Goal: Task Accomplishment & Management: Manage account settings

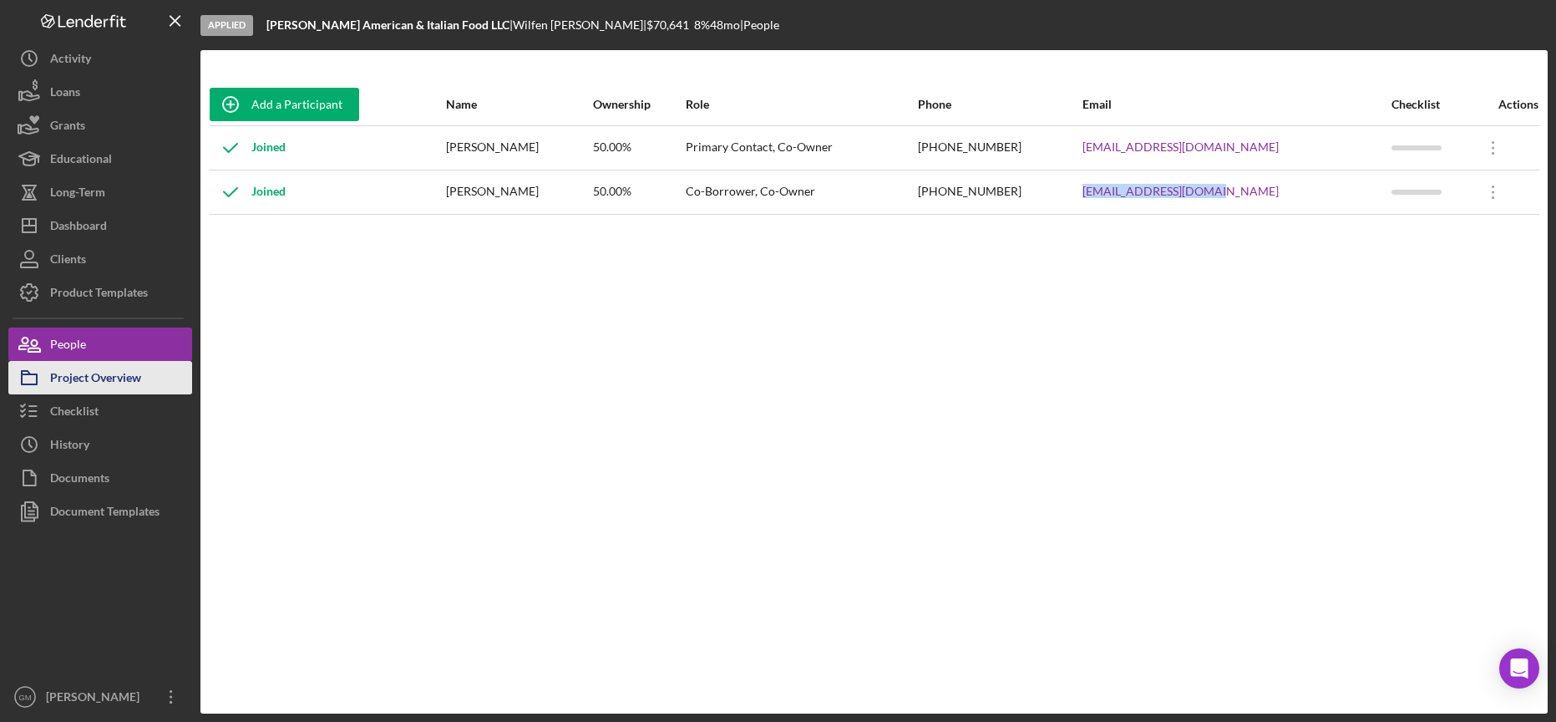
click at [114, 377] on div "Project Overview" at bounding box center [95, 380] width 91 height 38
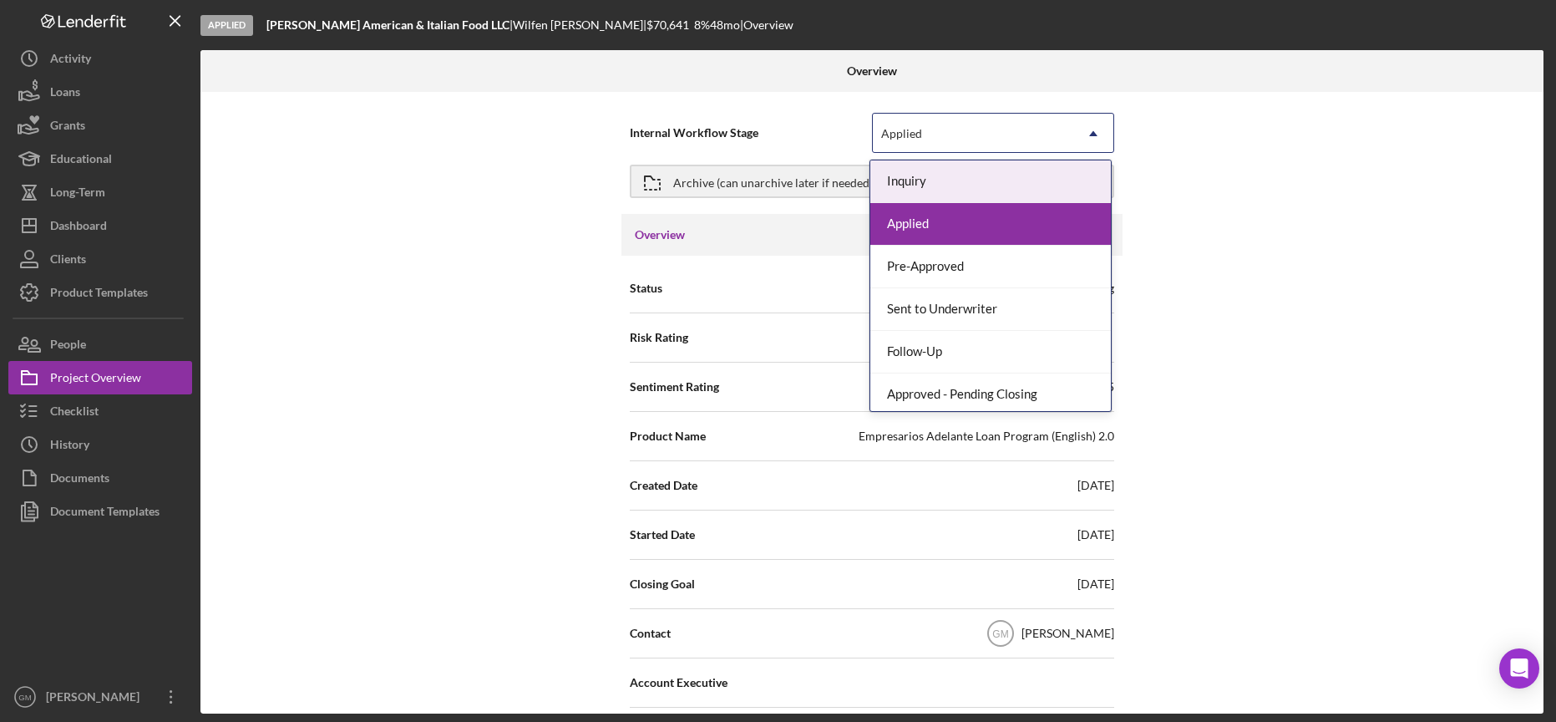
click at [957, 140] on div "Applied" at bounding box center [973, 133] width 200 height 38
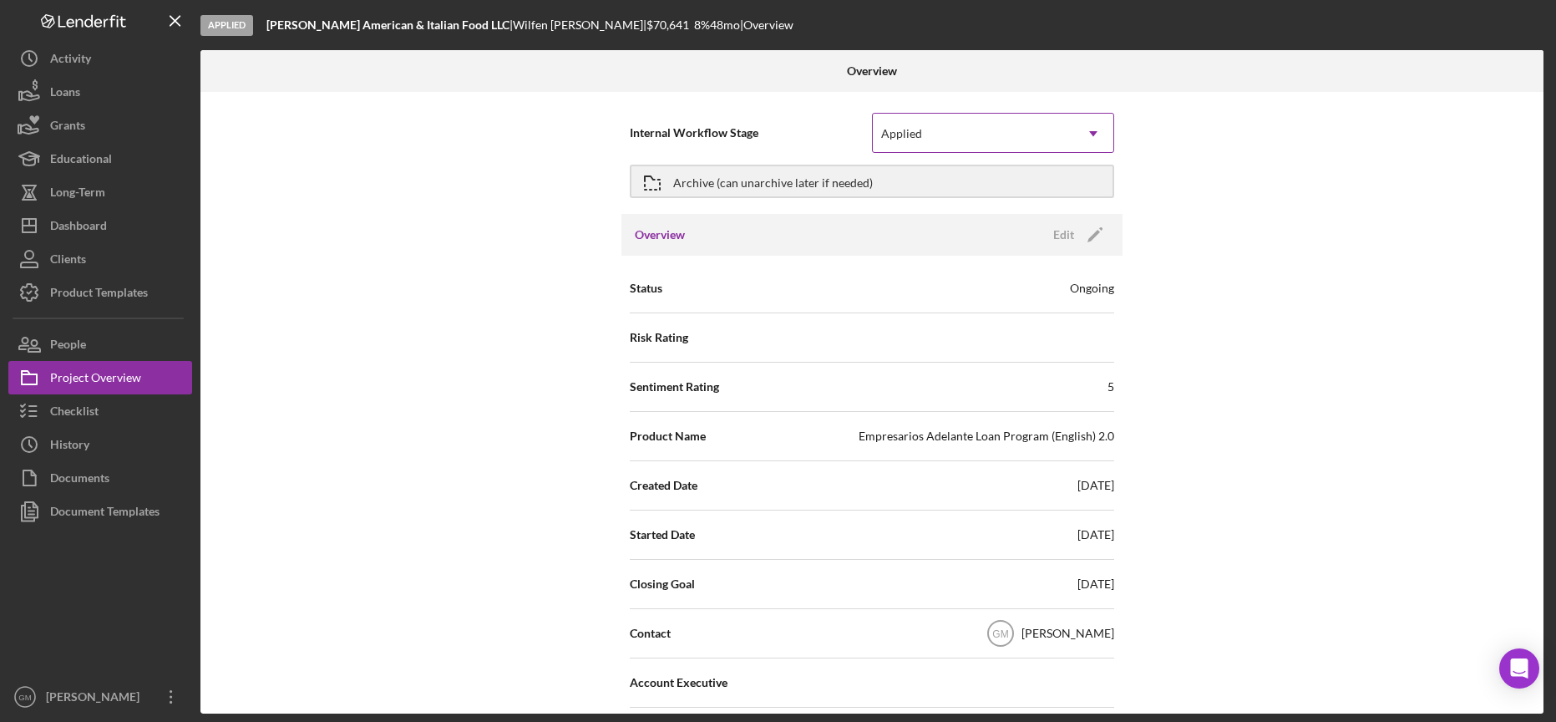
click at [957, 140] on div "Applied" at bounding box center [973, 133] width 200 height 38
click at [1096, 231] on polygon "button" at bounding box center [1094, 236] width 13 height 13
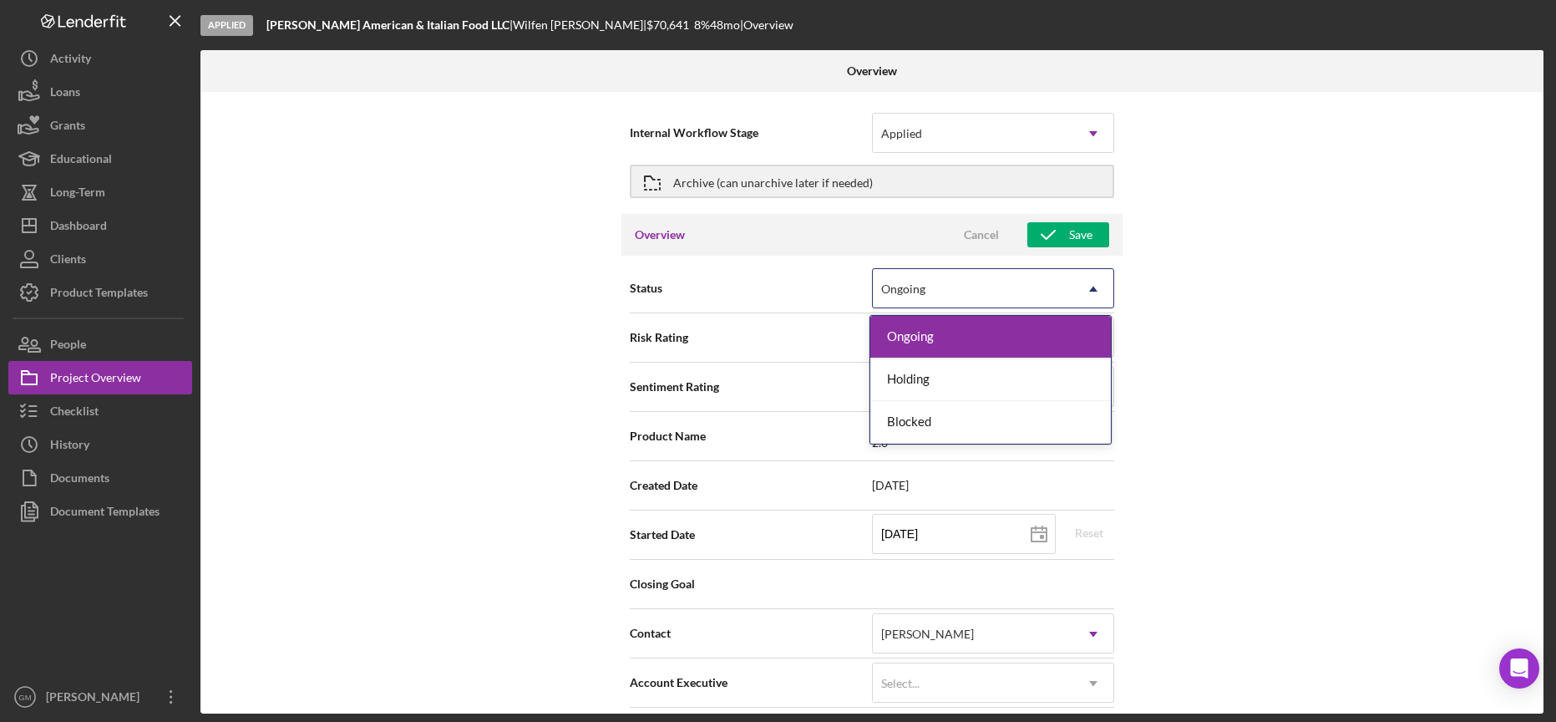
click at [1063, 274] on div "Ongoing" at bounding box center [973, 289] width 200 height 38
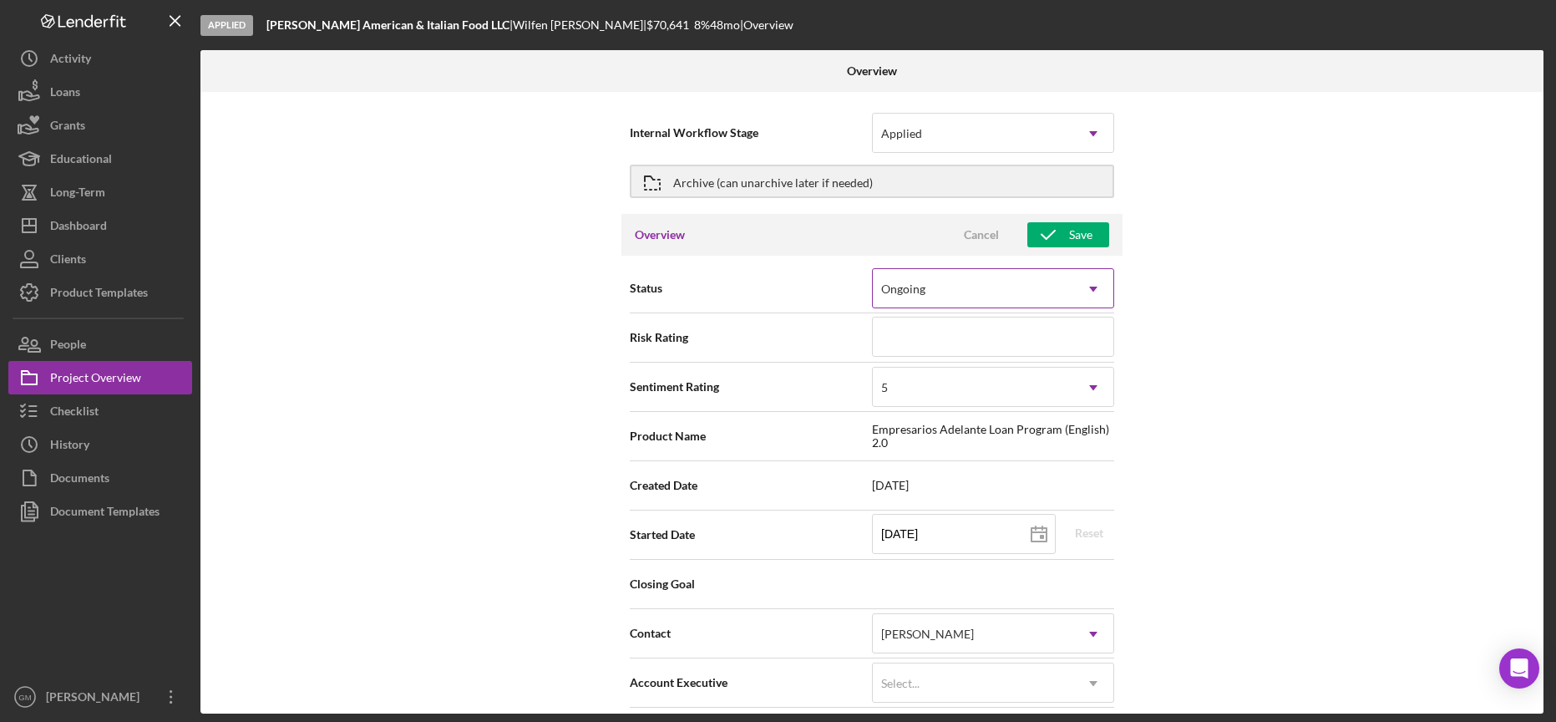
click at [1063, 274] on div "Ongoing" at bounding box center [973, 289] width 200 height 38
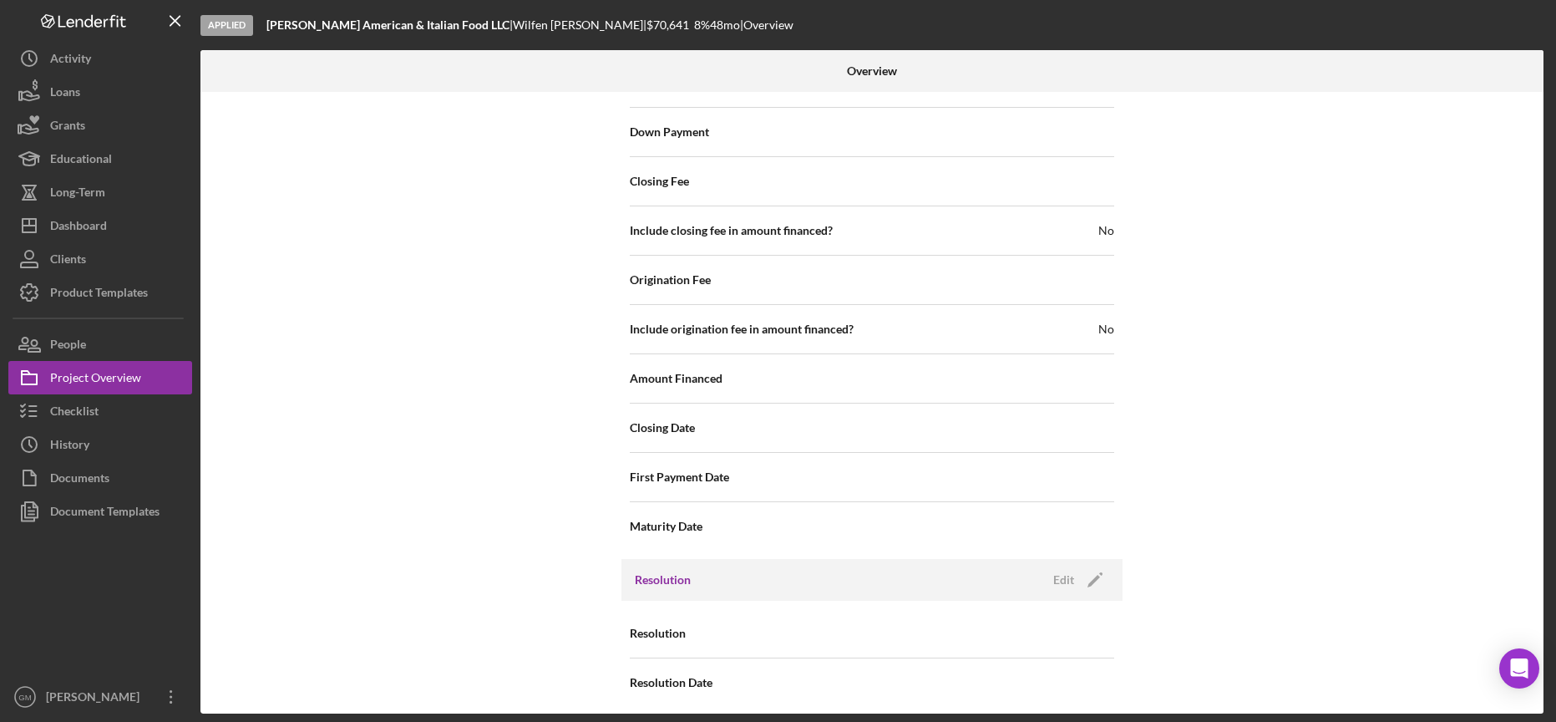
scroll to position [1790, 0]
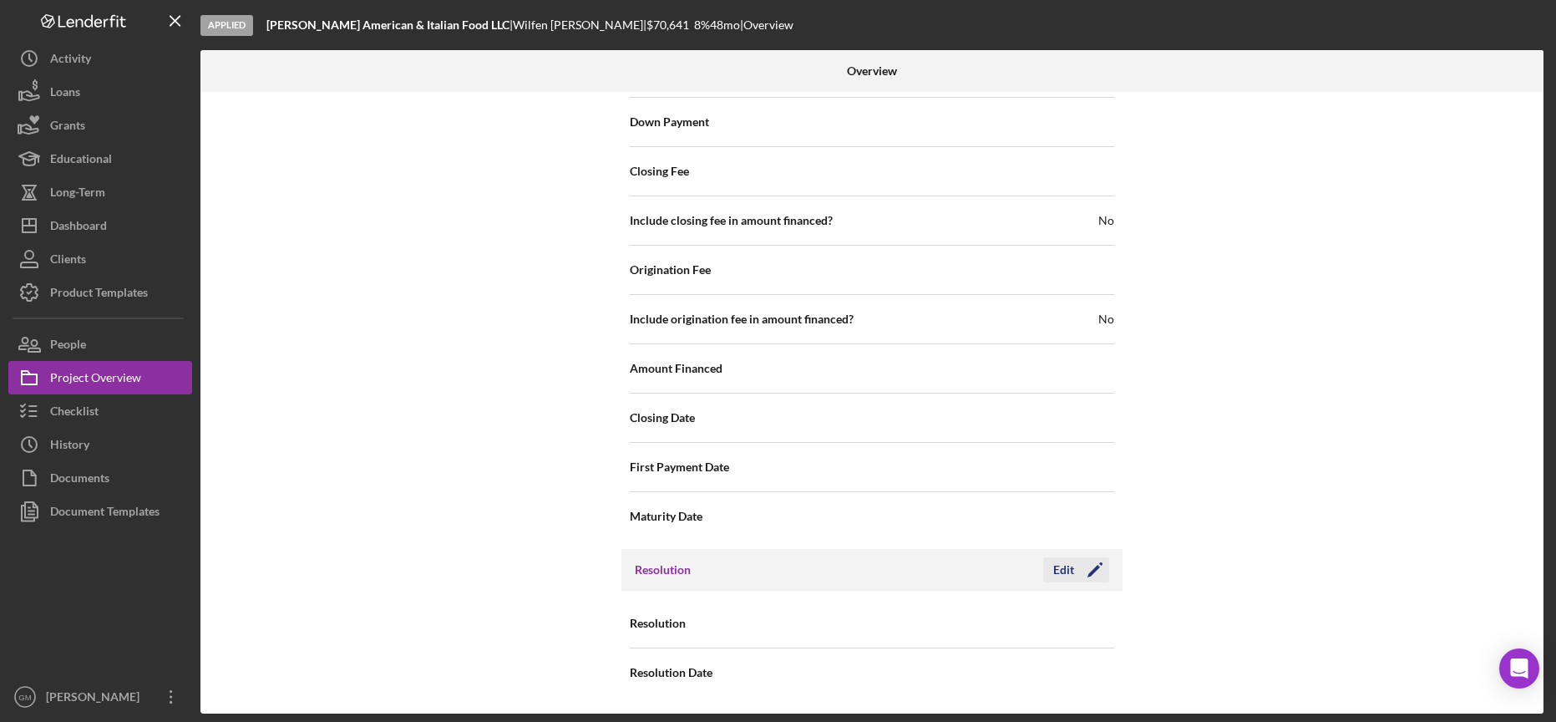
click at [1068, 574] on div "Edit" at bounding box center [1063, 569] width 21 height 25
click at [1004, 632] on div "Select..." at bounding box center [973, 624] width 200 height 38
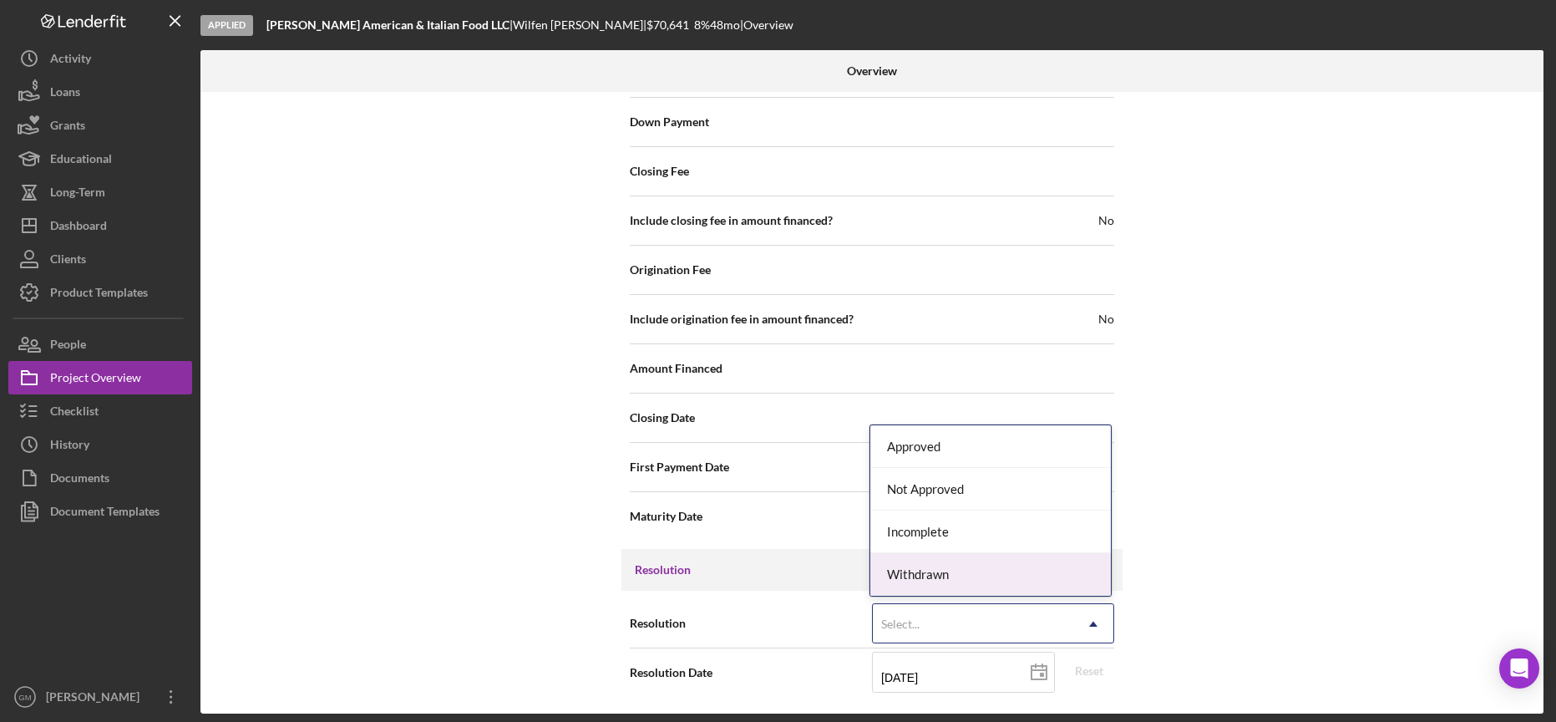
click at [942, 582] on div "Withdrawn" at bounding box center [990, 574] width 241 height 43
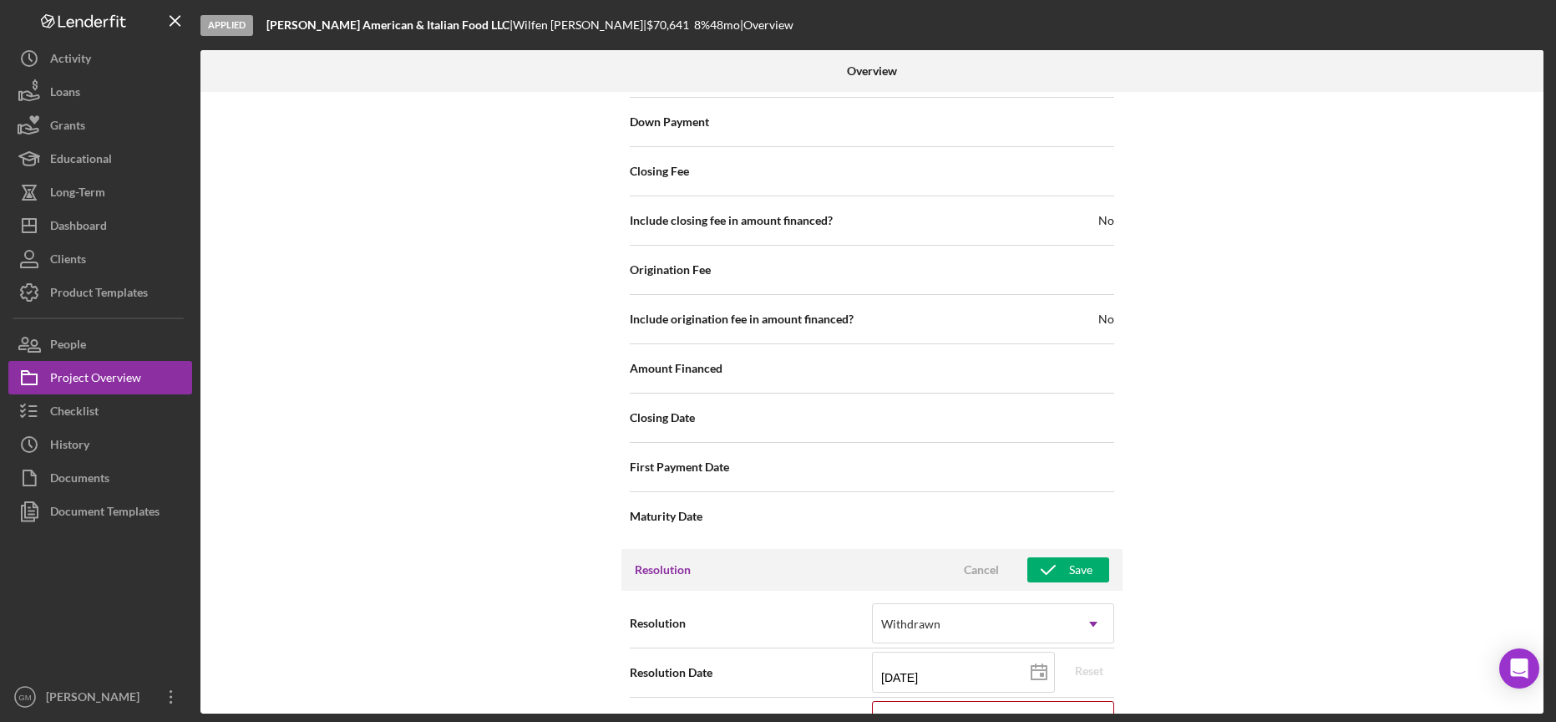
scroll to position [1897, 0]
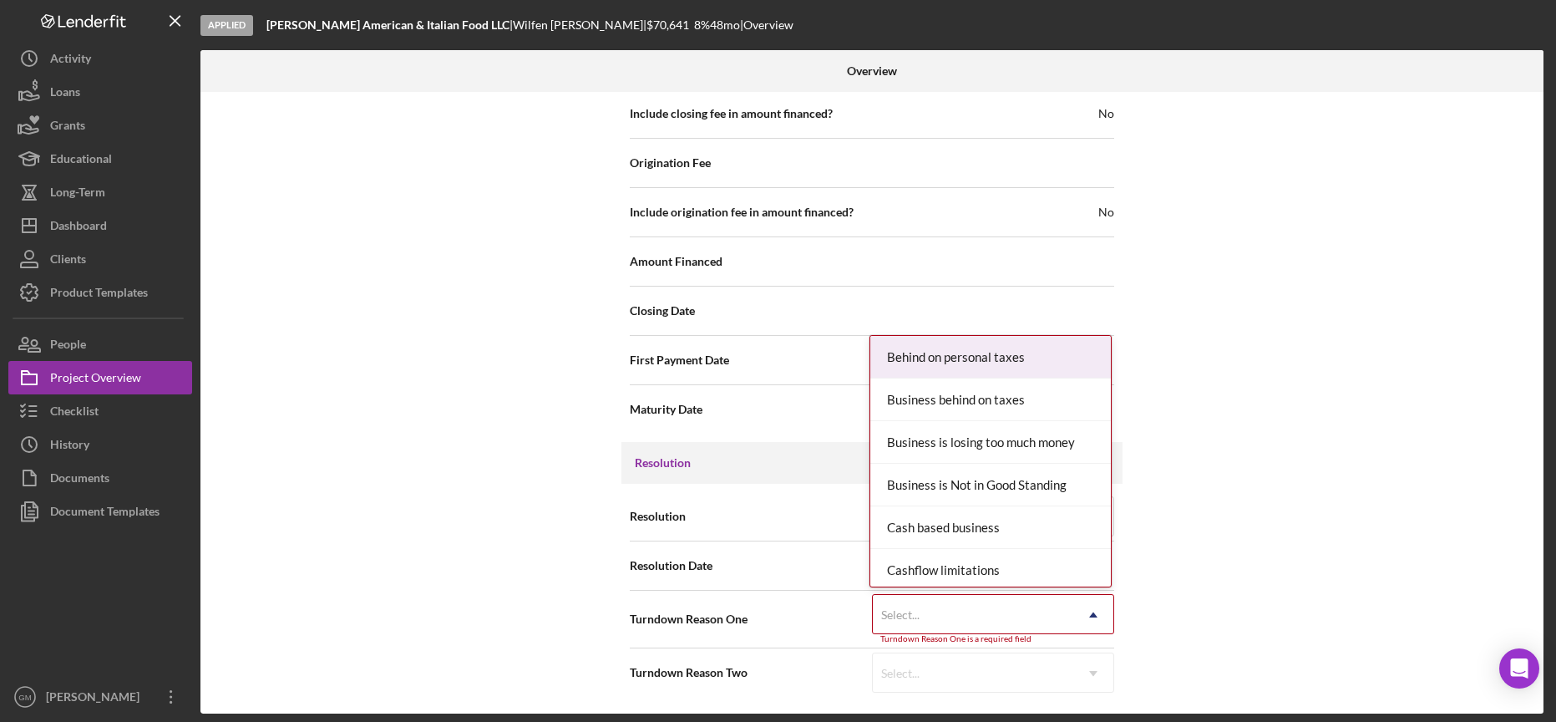
click at [1043, 601] on div "Select..." at bounding box center [973, 615] width 200 height 38
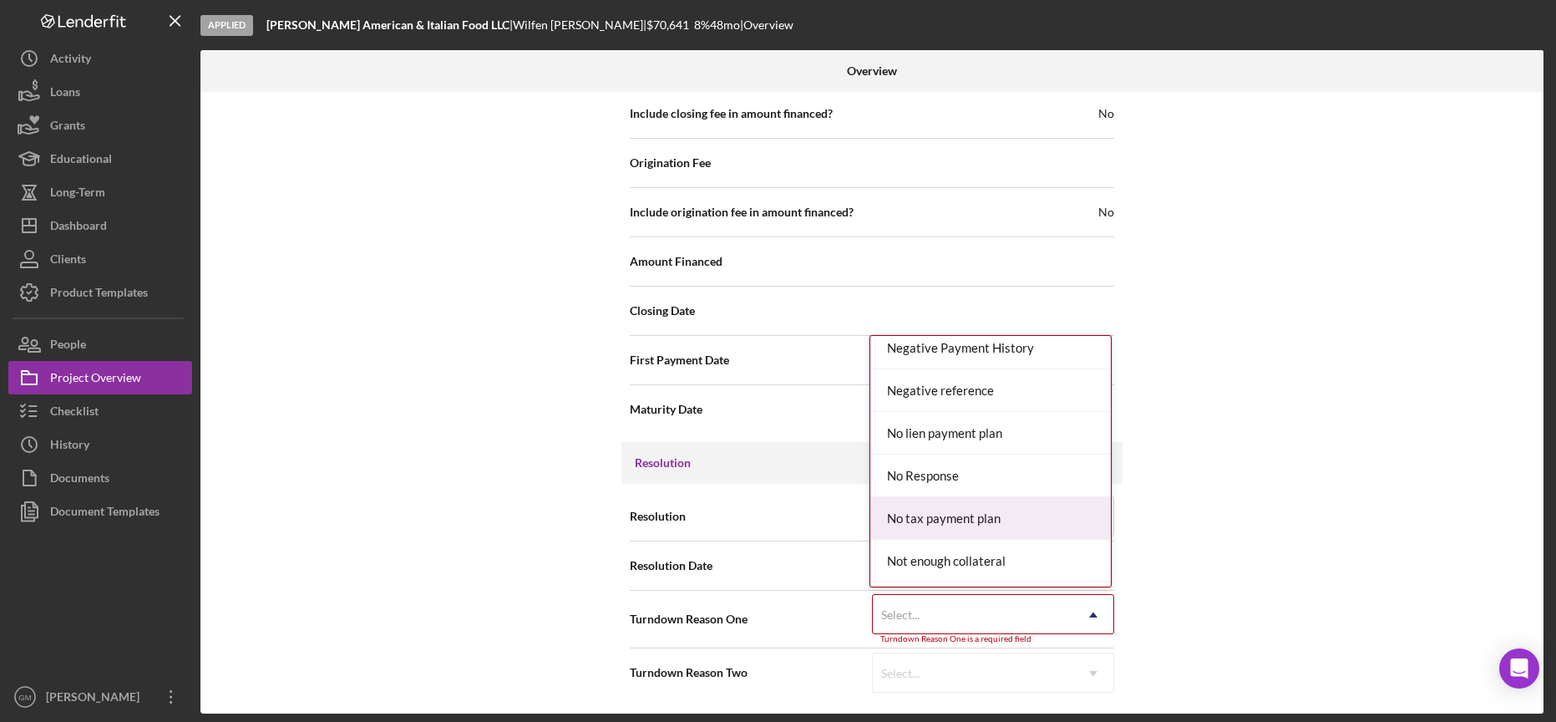
scroll to position [1073, 0]
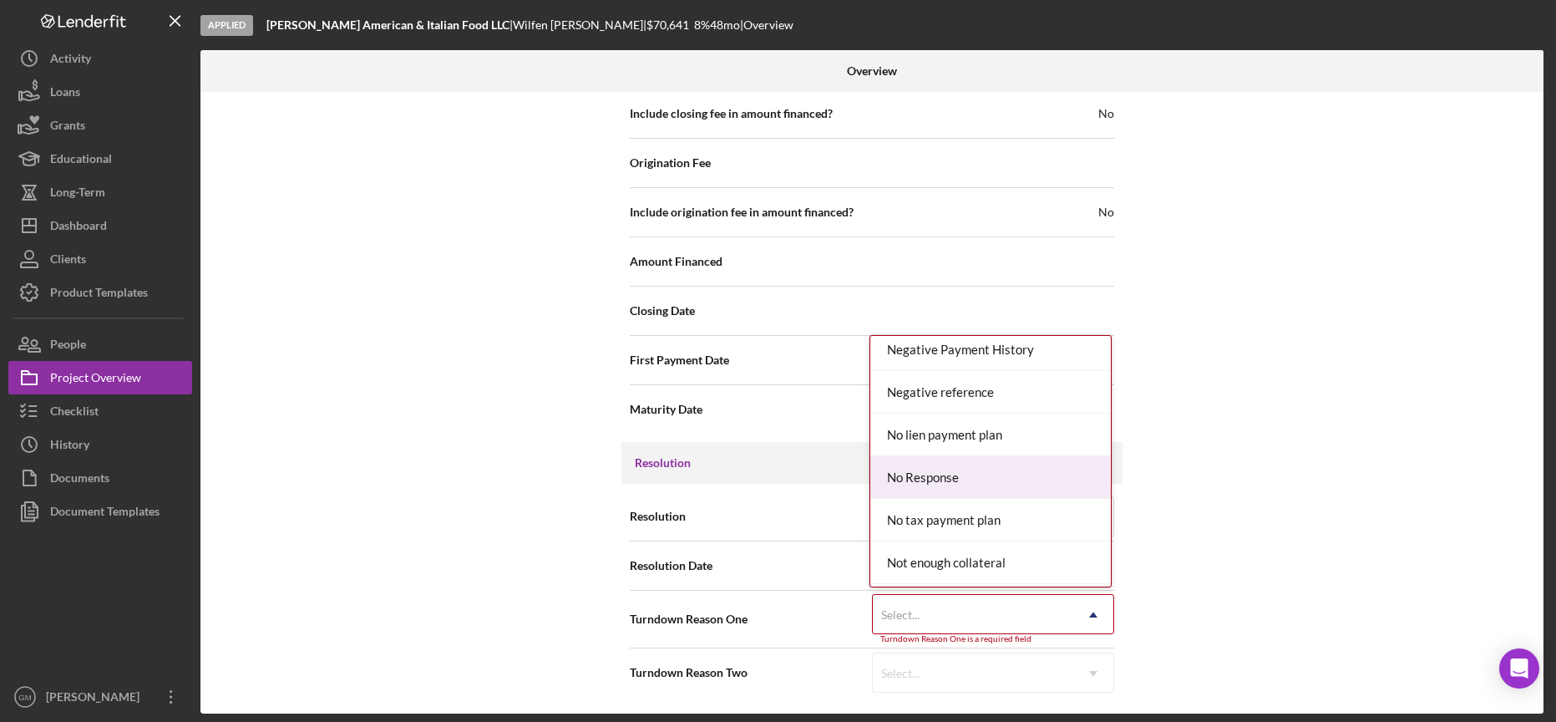
click at [1033, 465] on div "No Response" at bounding box center [990, 477] width 241 height 43
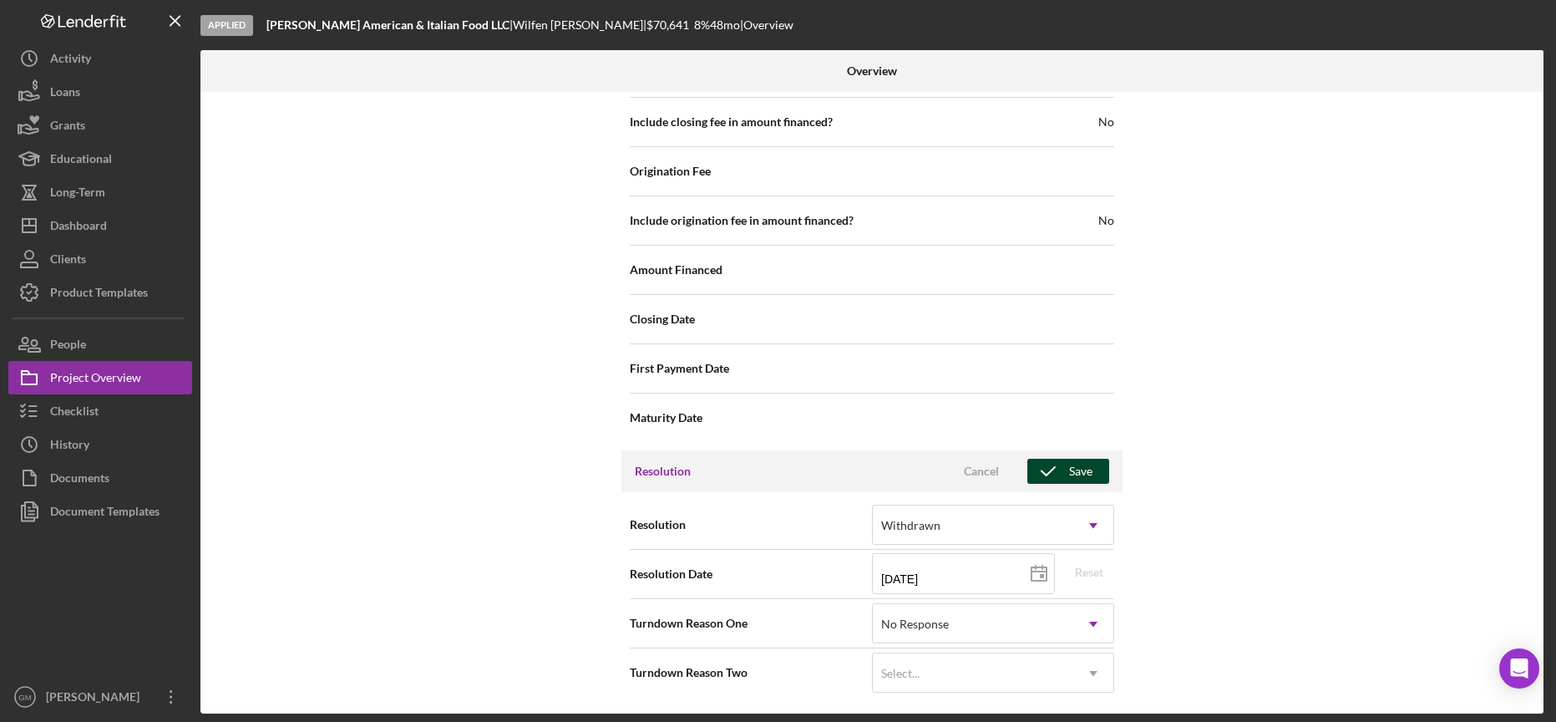
click at [1069, 472] on div "Save" at bounding box center [1080, 471] width 23 height 25
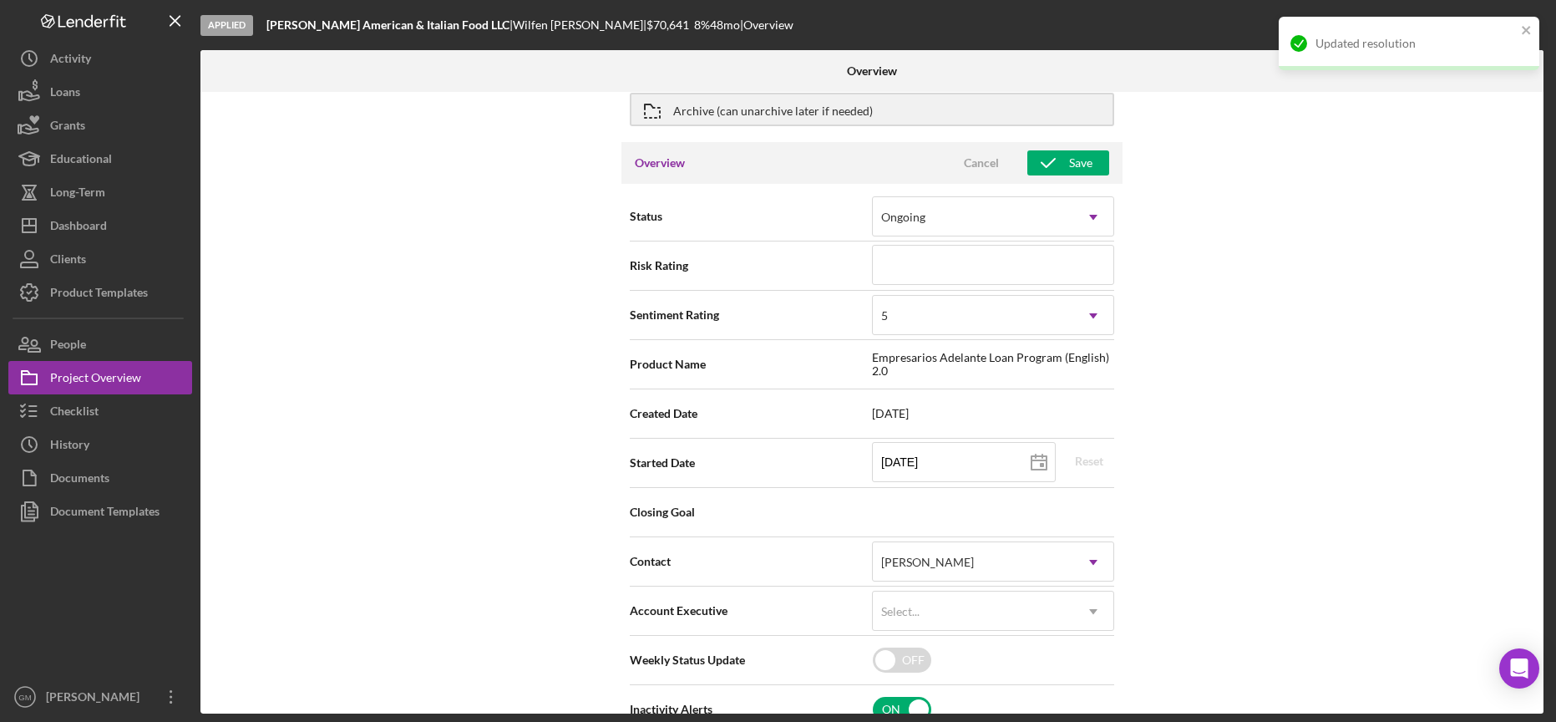
scroll to position [0, 0]
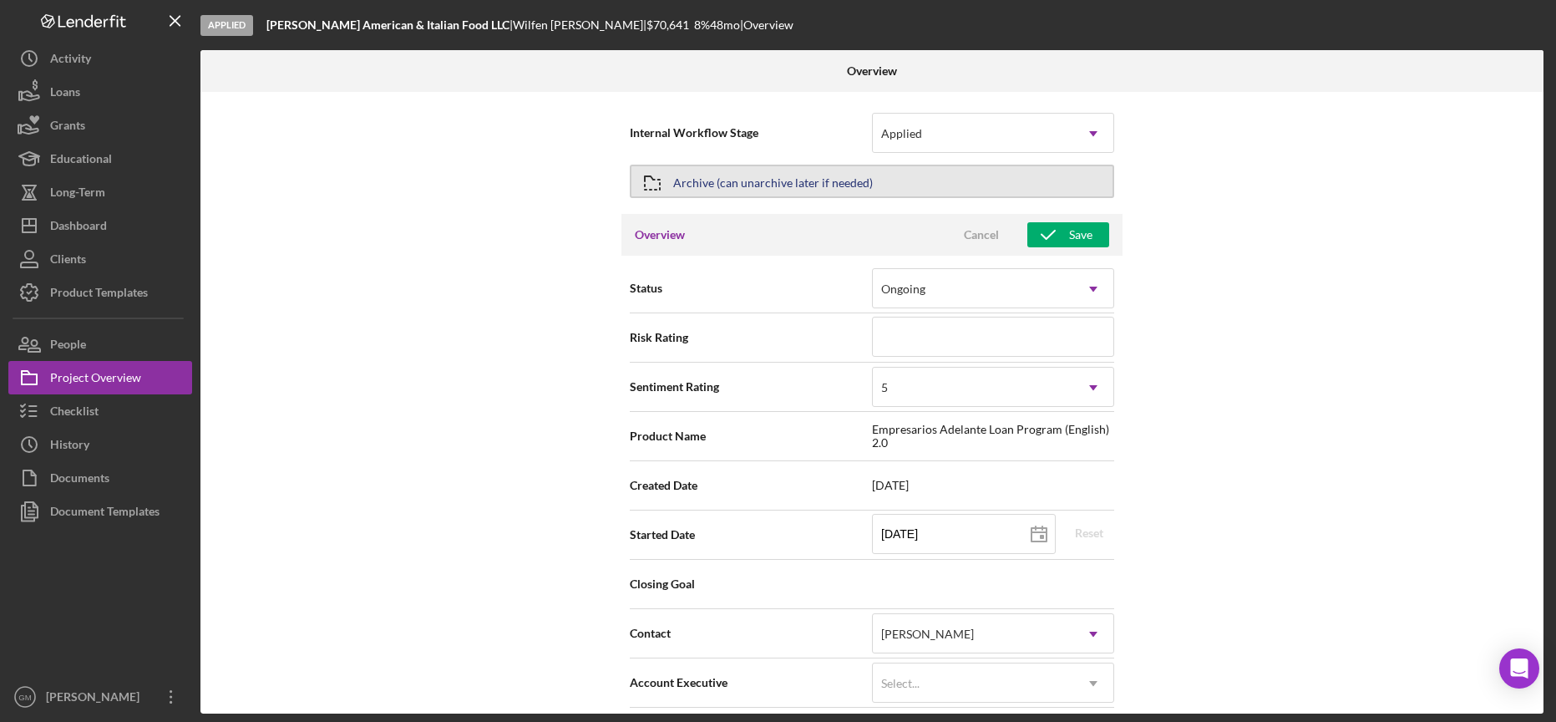
click at [896, 180] on button "Archive (can unarchive later if needed)" at bounding box center [872, 181] width 485 height 33
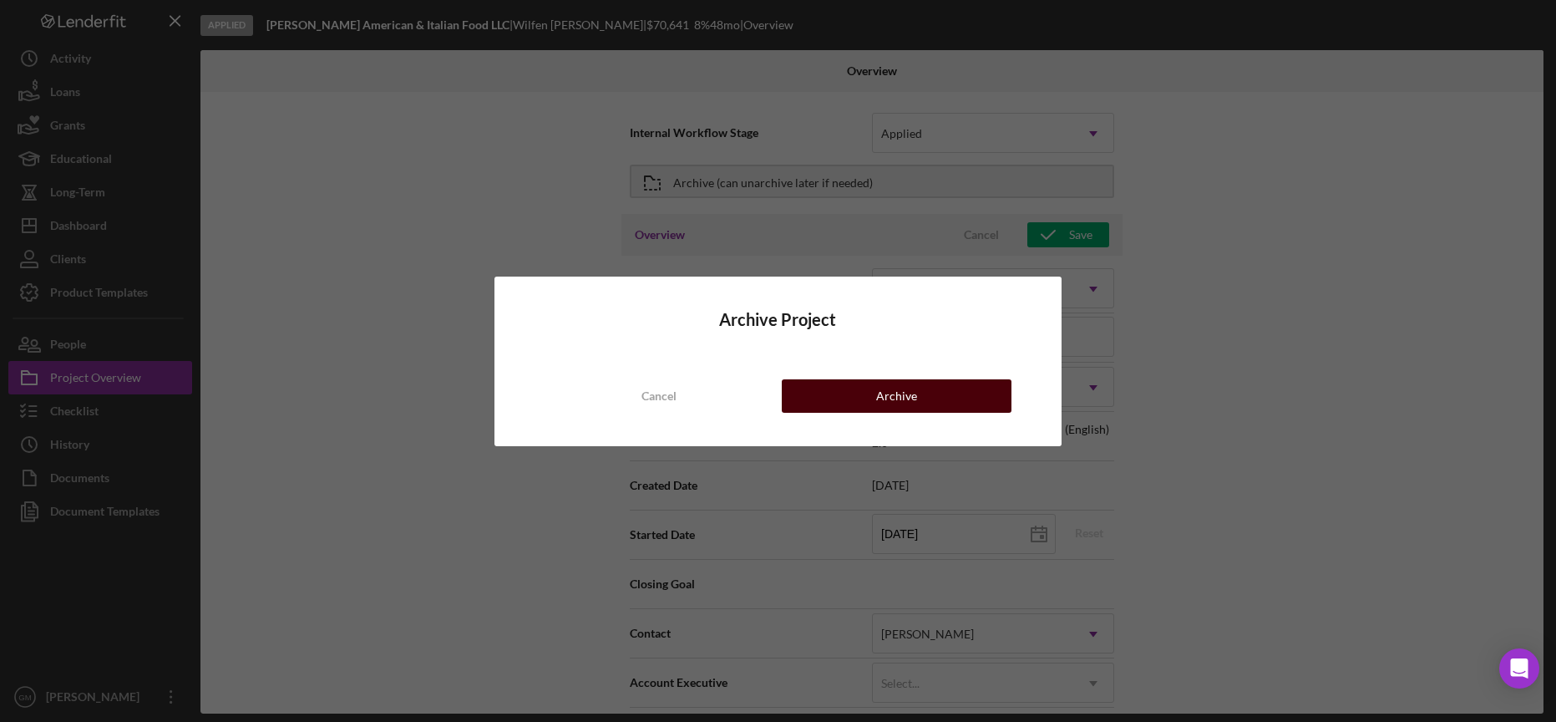
click at [838, 398] on button "Archive" at bounding box center [896, 395] width 229 height 33
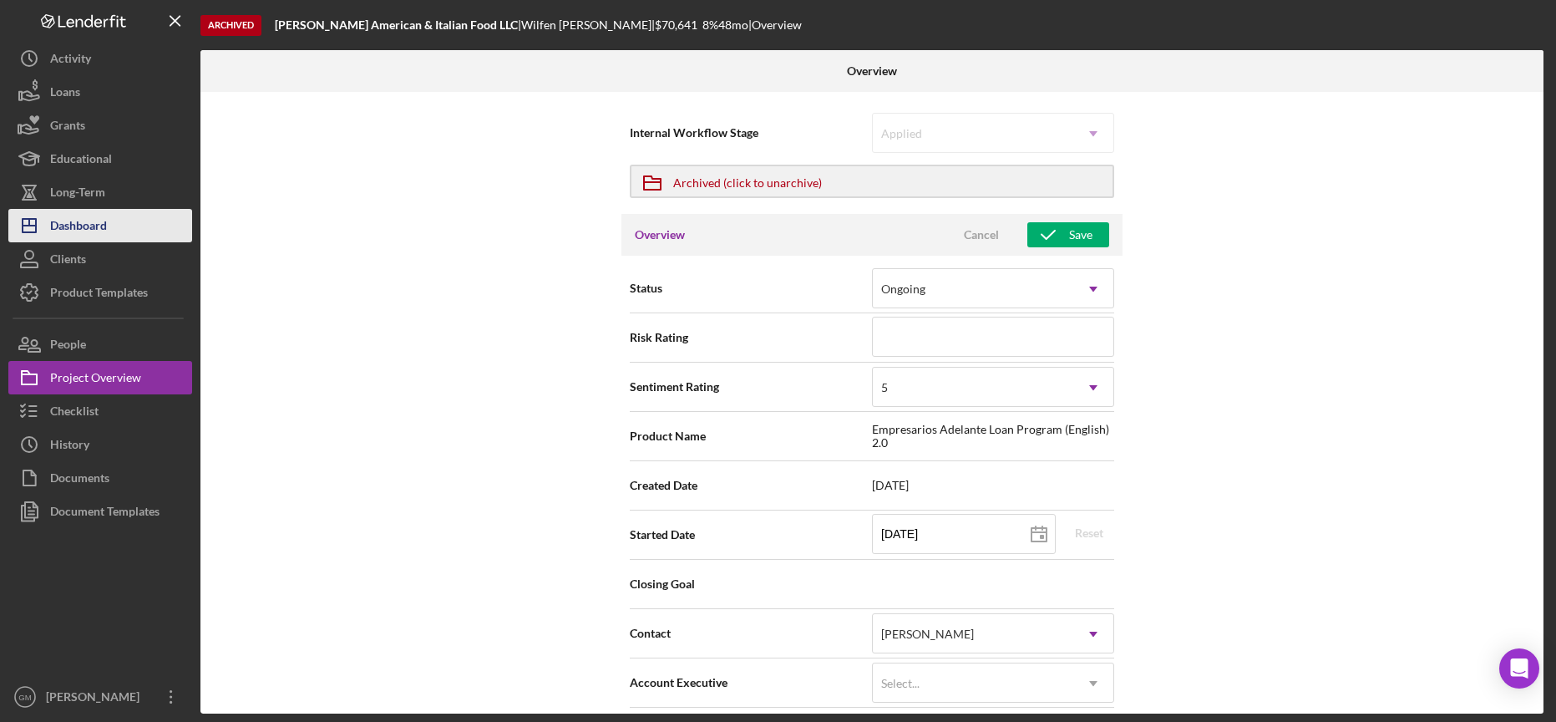
click at [81, 229] on div "Dashboard" at bounding box center [78, 228] width 57 height 38
